Goal: Check status

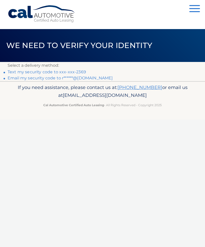
click at [87, 71] on li "Text my security code to xxx-xxx-2369" at bounding box center [103, 72] width 190 height 6
click at [84, 70] on link "Text my security code to xxx-xxx-2369" at bounding box center [47, 71] width 78 height 5
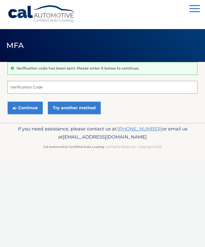
click at [96, 84] on input "Verification Code" at bounding box center [103, 87] width 190 height 13
type input "800341"
click at [25, 108] on button "Continue" at bounding box center [25, 108] width 35 height 13
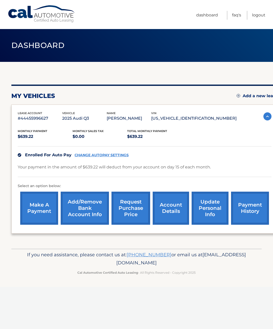
click at [210, 12] on link "Dashboard" at bounding box center [207, 15] width 22 height 9
click at [173, 204] on link "account details" at bounding box center [171, 208] width 36 height 33
click at [170, 207] on link "account details" at bounding box center [171, 208] width 36 height 33
click at [172, 206] on link "account details" at bounding box center [171, 208] width 36 height 33
click at [171, 215] on link "account details" at bounding box center [171, 208] width 36 height 33
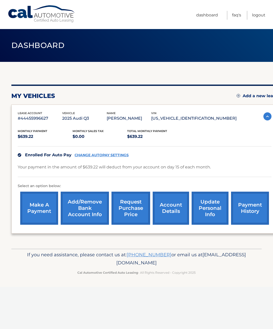
click at [174, 211] on link "account details" at bounding box center [171, 208] width 36 height 33
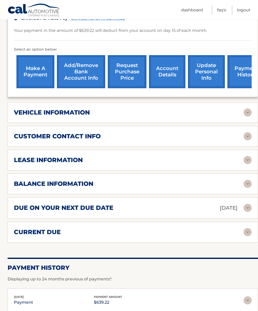
scroll to position [152, 0]
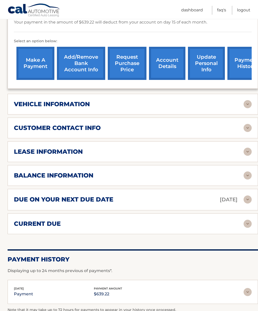
click at [203, 172] on div "balance information" at bounding box center [128, 176] width 229 height 8
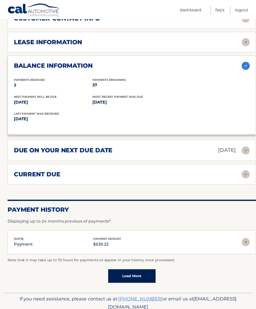
scroll to position [328, 0]
